Goal: Information Seeking & Learning: Understand process/instructions

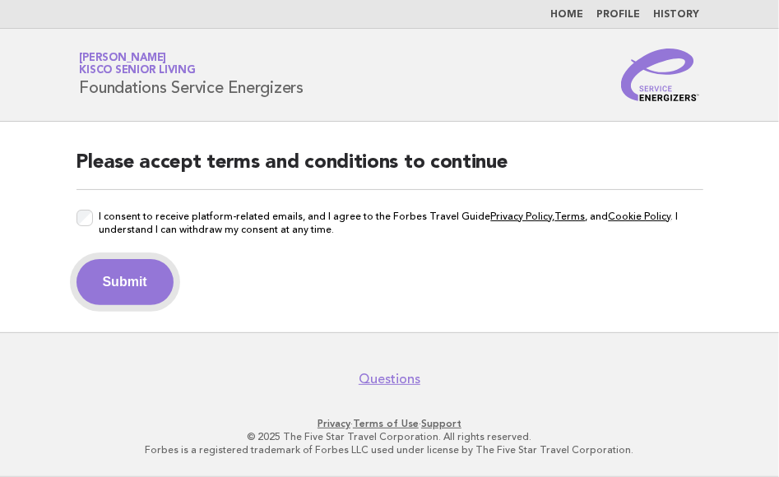
click at [97, 284] on button "Submit" at bounding box center [124, 282] width 97 height 46
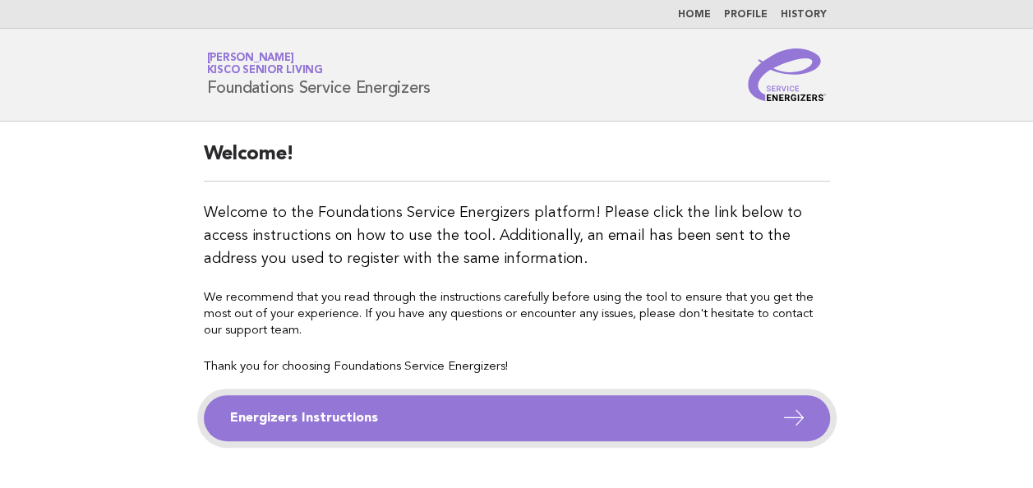
click at [414, 417] on link "Energizers Instructions" at bounding box center [517, 418] width 626 height 46
click at [765, 411] on icon at bounding box center [794, 418] width 24 height 24
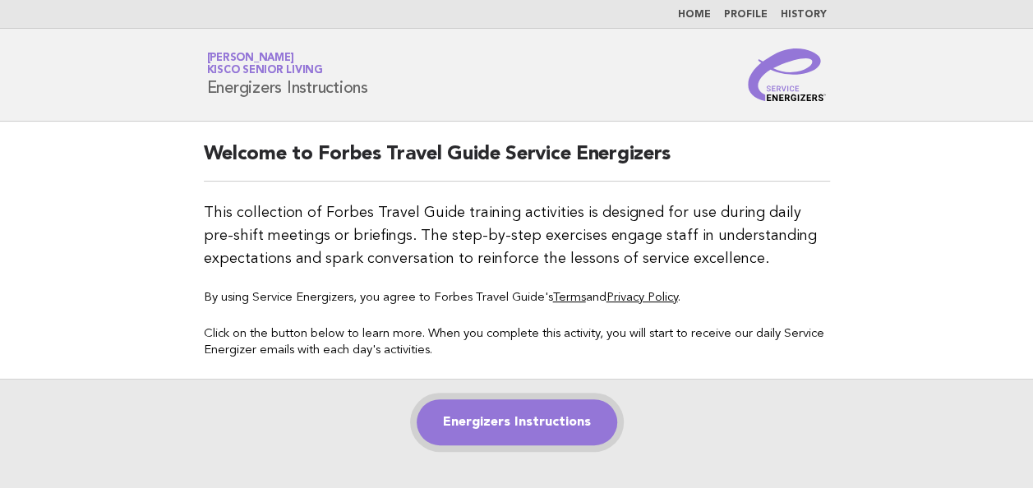
click at [556, 423] on link "Energizers Instructions" at bounding box center [517, 423] width 201 height 46
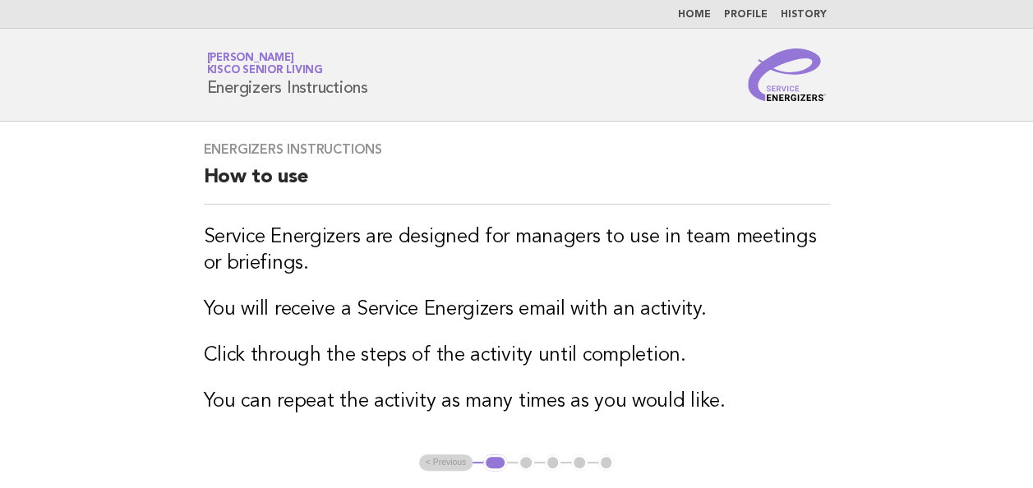
click at [556, 423] on div "Energizers Instructions How to use Service Energizers are designed for managers…" at bounding box center [517, 288] width 666 height 333
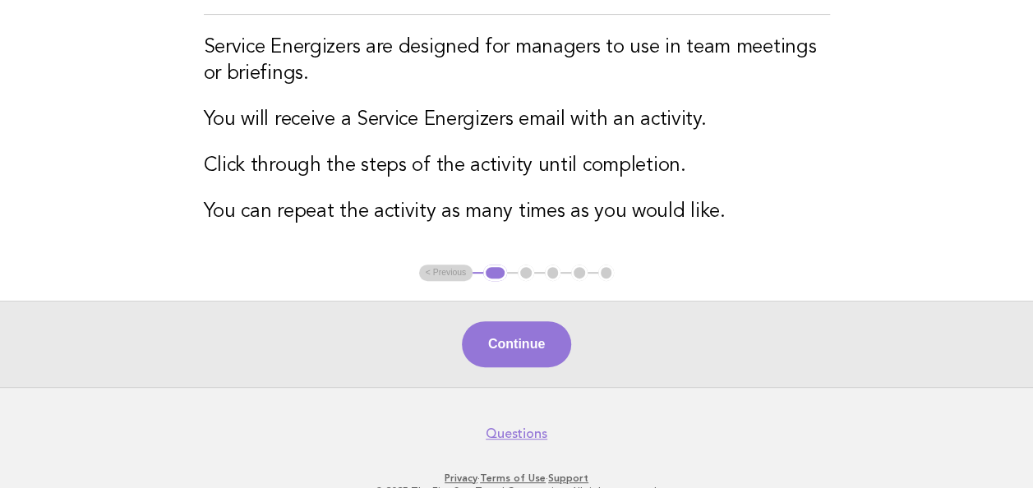
scroll to position [192, 0]
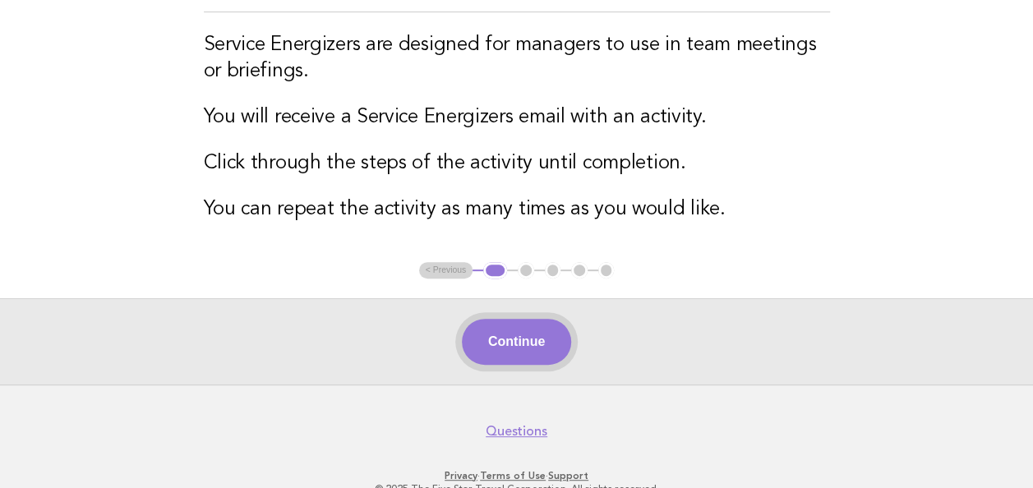
click at [543, 340] on button "Continue" at bounding box center [516, 342] width 109 height 46
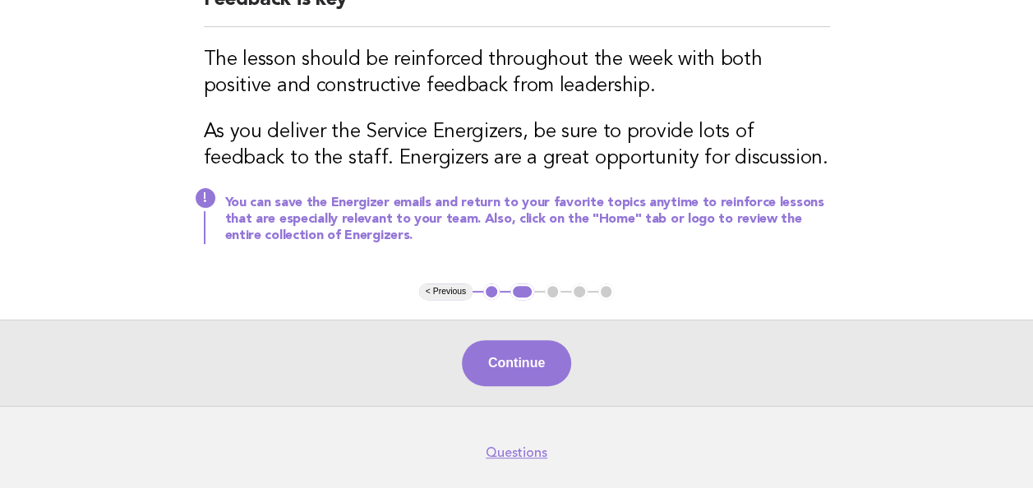
scroll to position [183, 0]
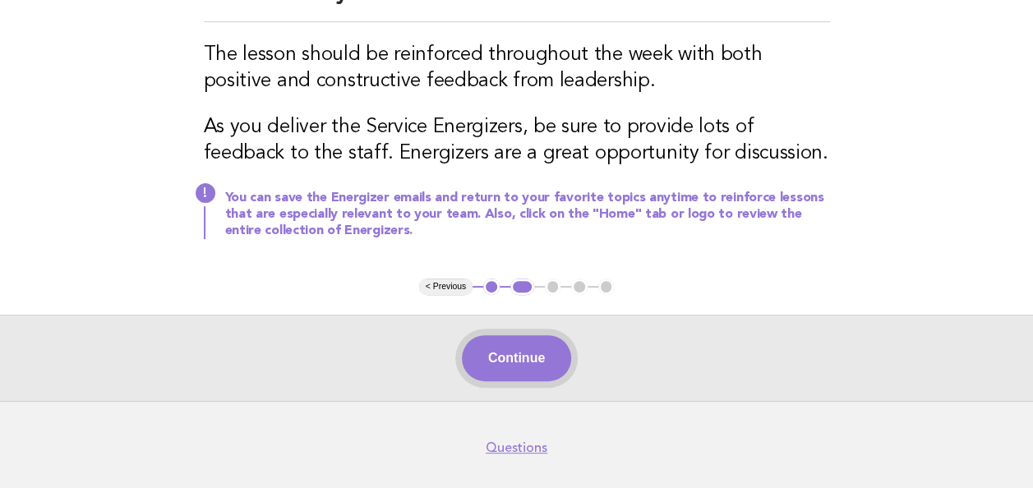
click at [501, 349] on button "Continue" at bounding box center [516, 358] width 109 height 46
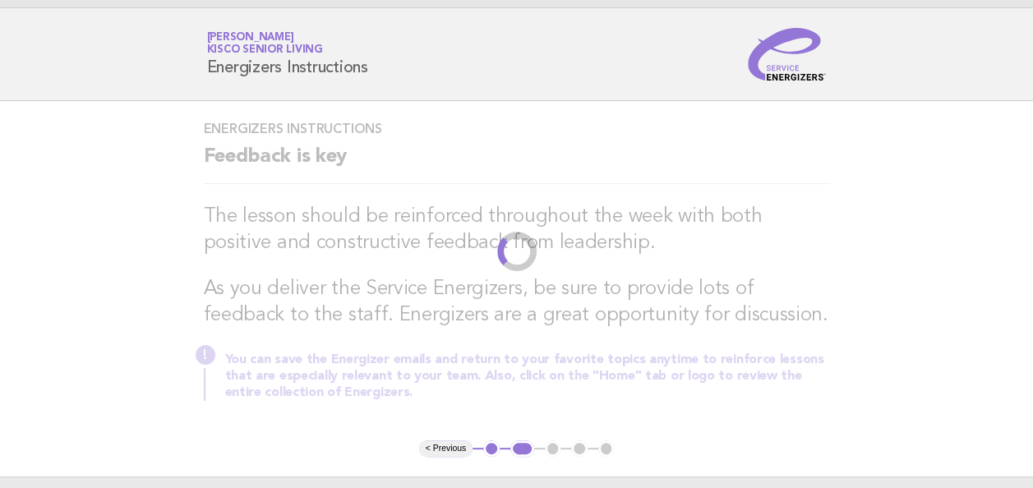
scroll to position [0, 0]
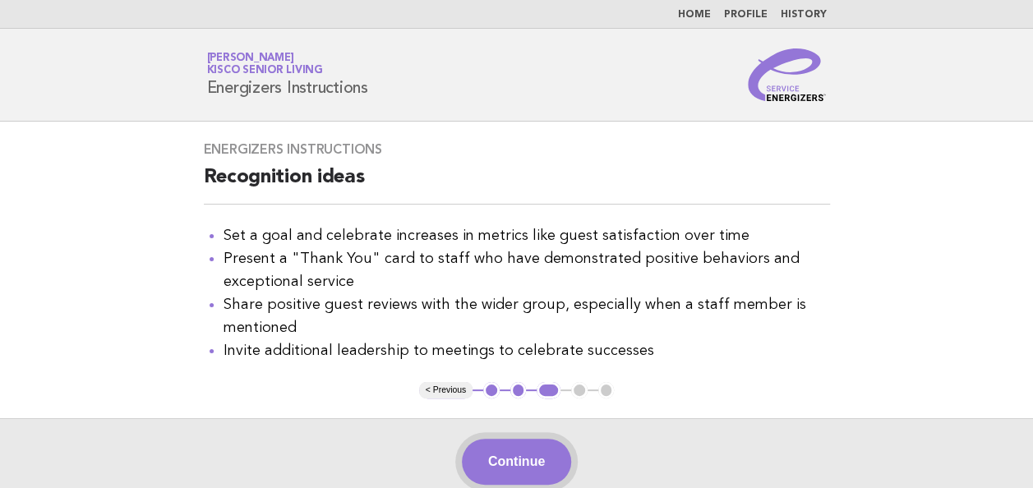
click at [520, 462] on button "Continue" at bounding box center [516, 462] width 109 height 46
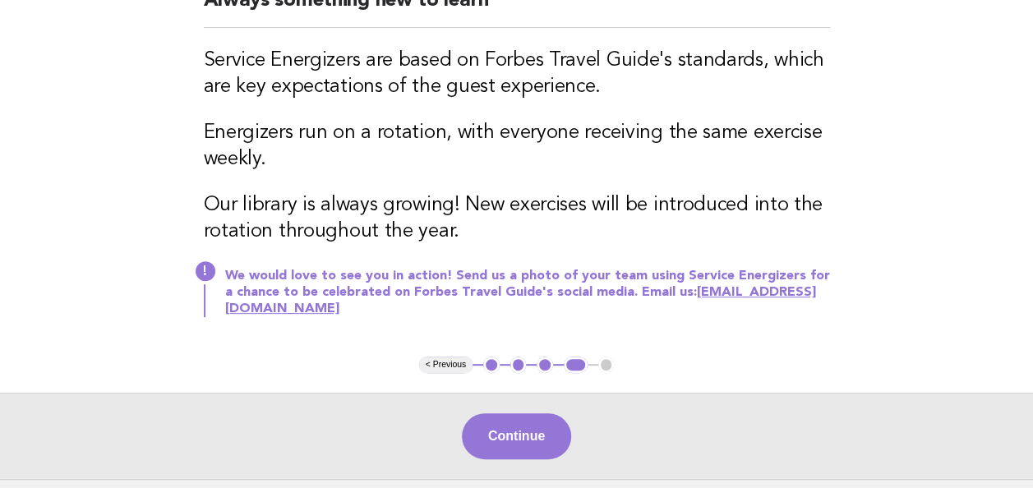
scroll to position [178, 0]
click at [532, 437] on button "Continue" at bounding box center [516, 436] width 109 height 46
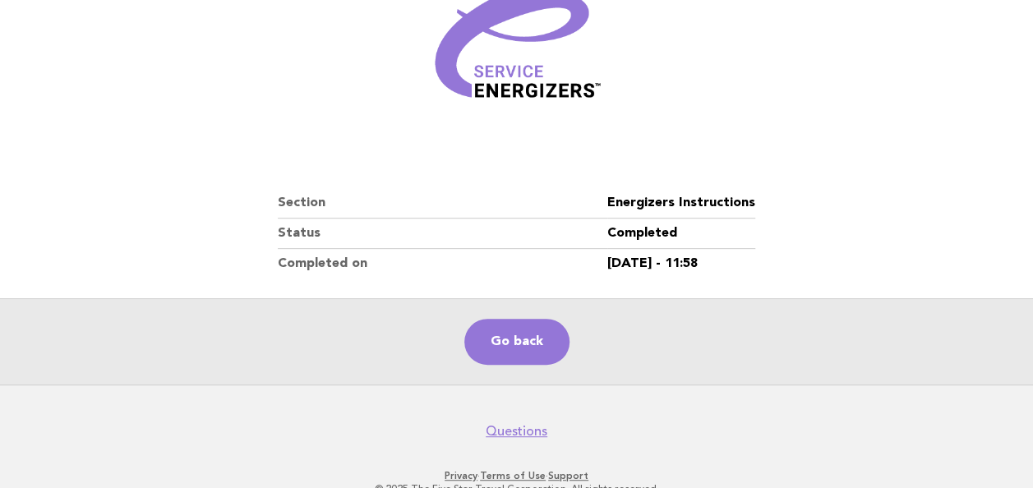
scroll to position [251, 0]
click at [516, 335] on link "Go back" at bounding box center [516, 341] width 105 height 46
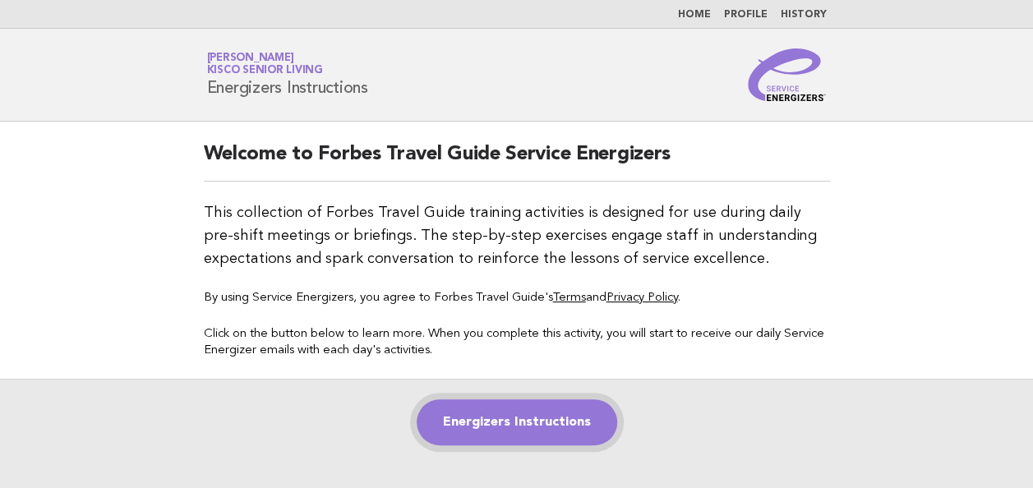
click at [516, 414] on link "Energizers Instructions" at bounding box center [517, 423] width 201 height 46
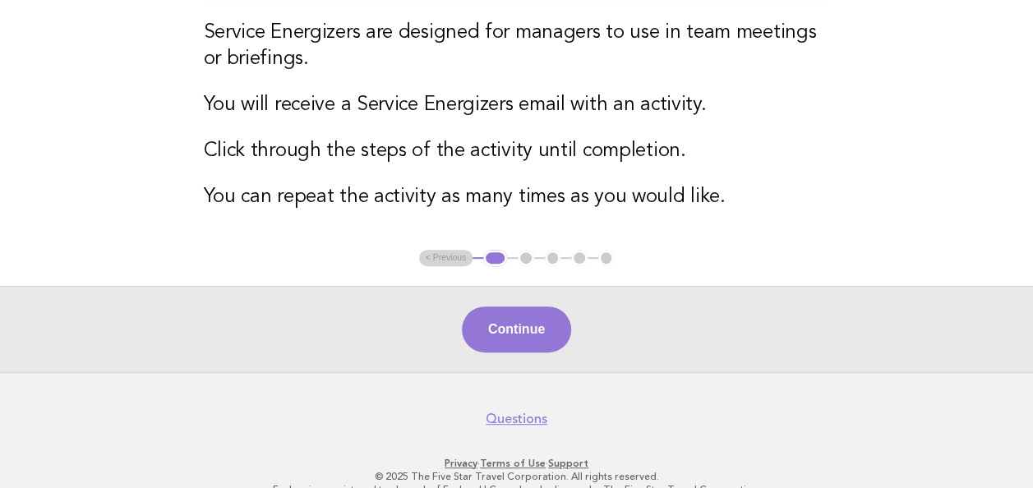
scroll to position [230, 0]
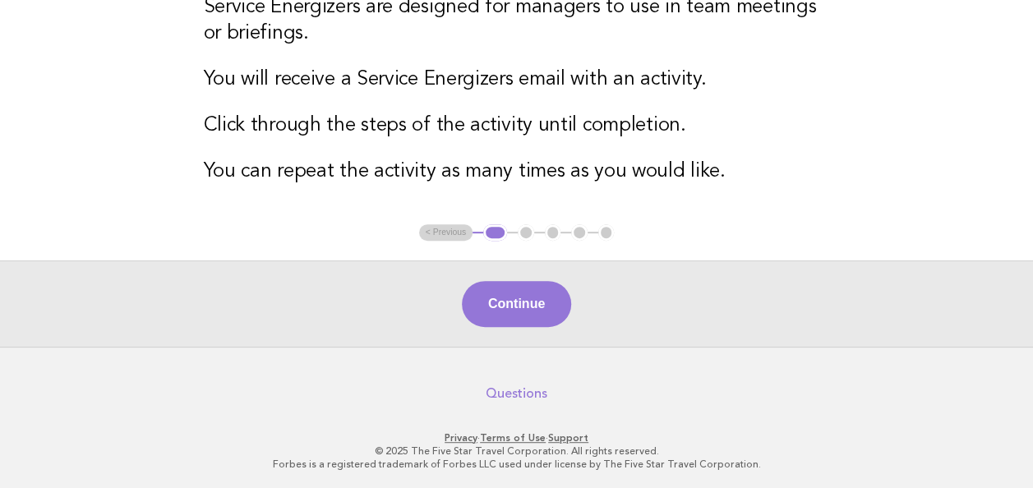
click at [512, 395] on link "Questions" at bounding box center [517, 394] width 62 height 16
